Goal: Transaction & Acquisition: Book appointment/travel/reservation

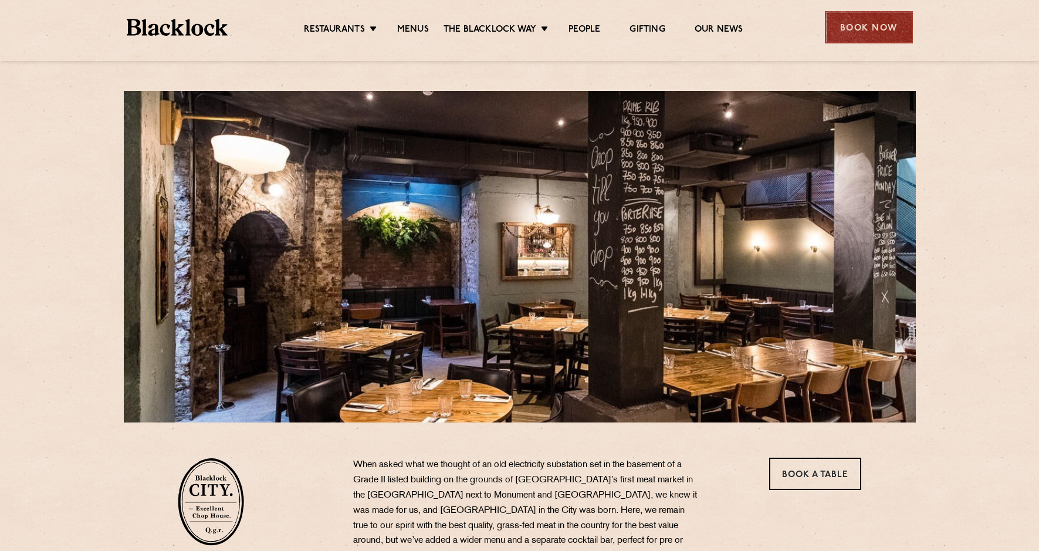
click at [876, 27] on div "Book Now" at bounding box center [869, 27] width 88 height 32
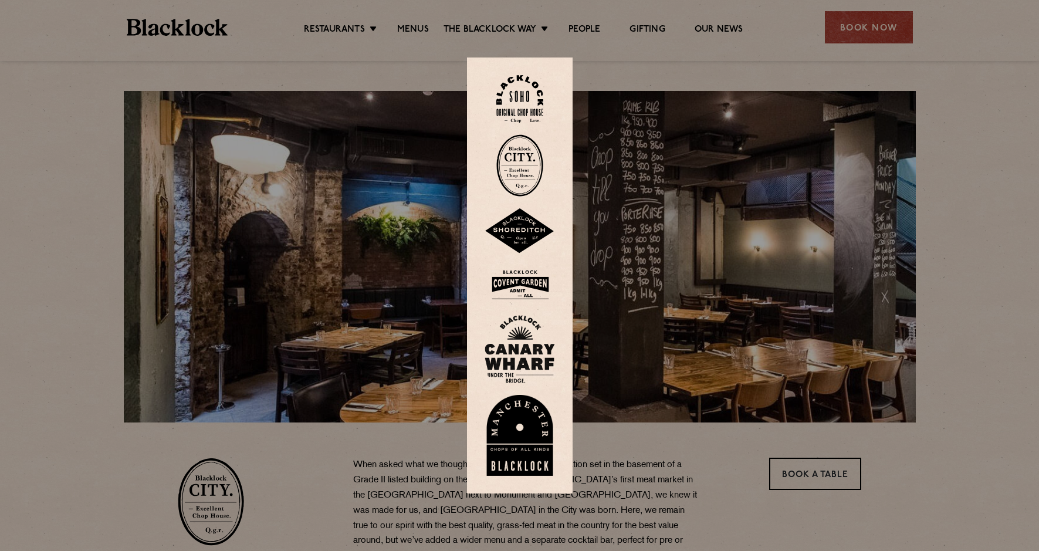
click at [790, 469] on div at bounding box center [519, 275] width 1039 height 551
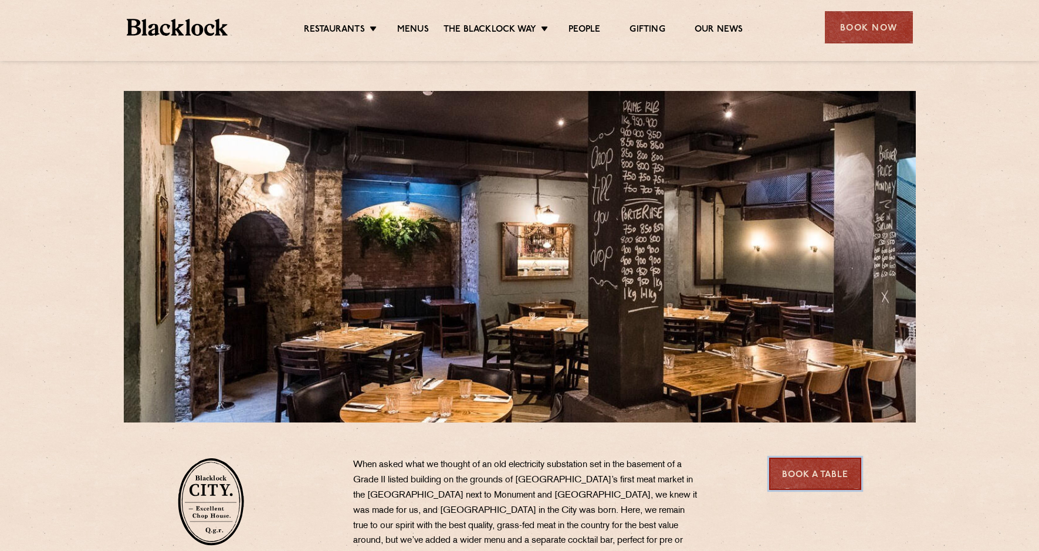
click at [790, 470] on link "Book a Table" at bounding box center [815, 474] width 92 height 32
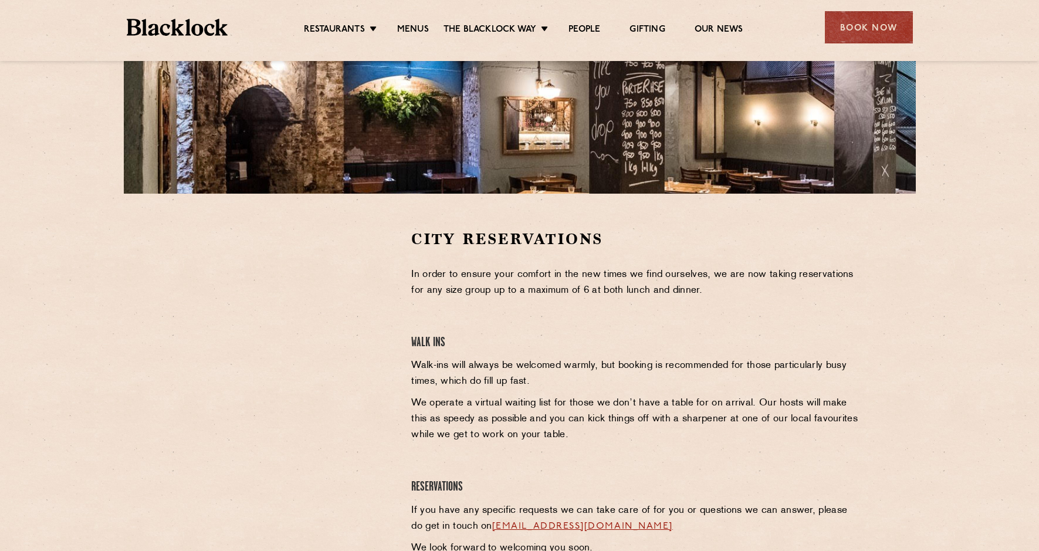
scroll to position [235, 0]
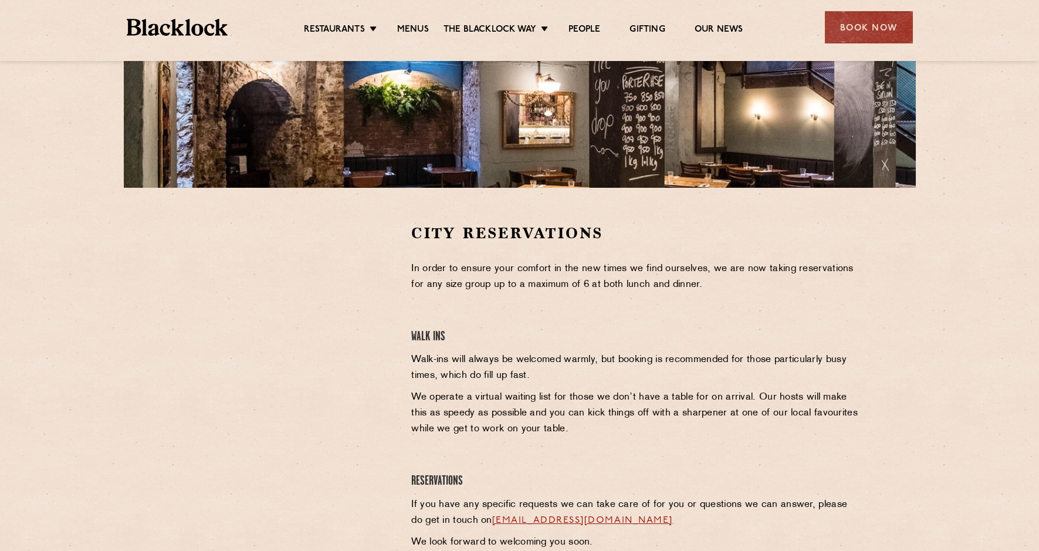
click at [371, 406] on div at bounding box center [286, 400] width 234 height 355
click at [322, 477] on div at bounding box center [286, 400] width 234 height 355
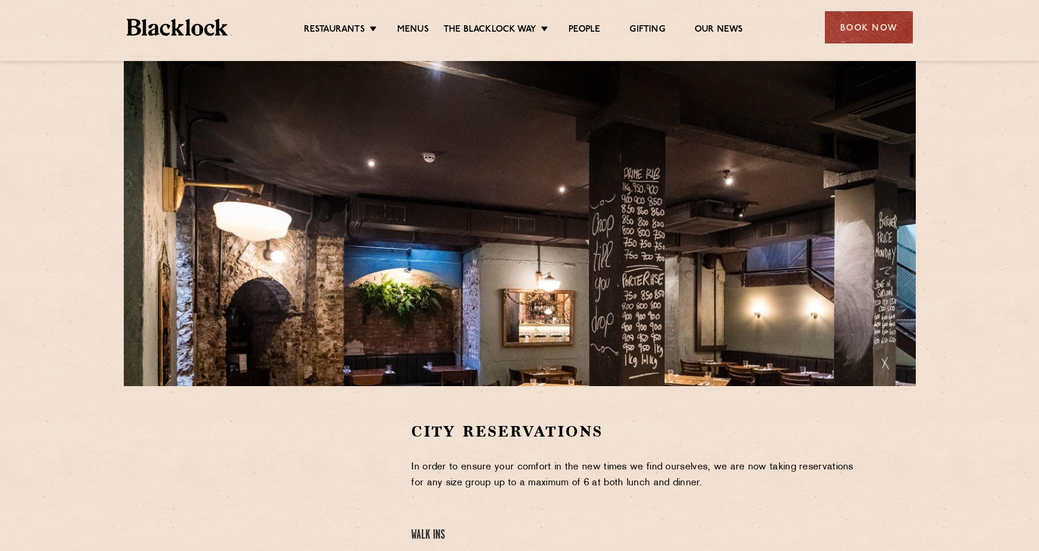
scroll to position [0, 0]
